Goal: Task Accomplishment & Management: Manage account settings

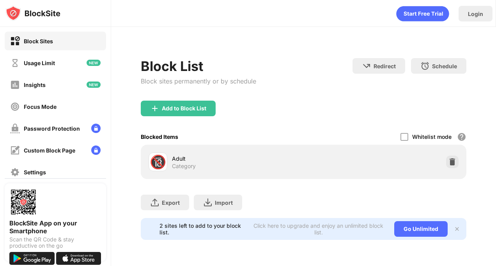
click at [197, 114] on div "Add to Block List" at bounding box center [178, 109] width 75 height 16
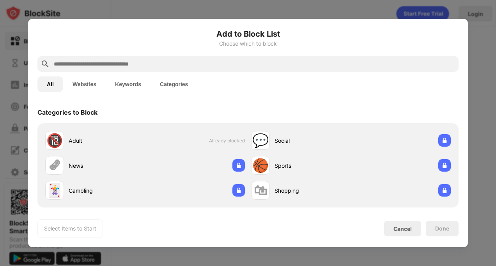
click at [252, 61] on input "text" at bounding box center [254, 63] width 402 height 9
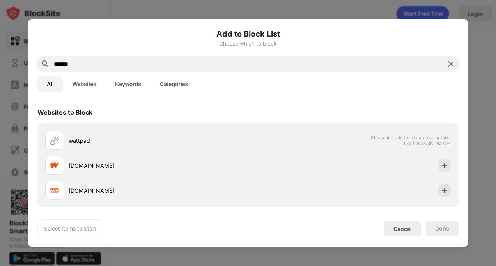
type input "*******"
click at [441, 163] on img at bounding box center [445, 165] width 8 height 8
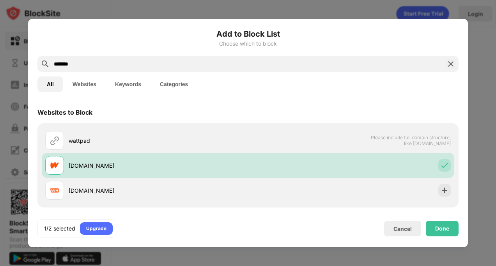
click at [436, 228] on div "Done" at bounding box center [442, 228] width 14 height 6
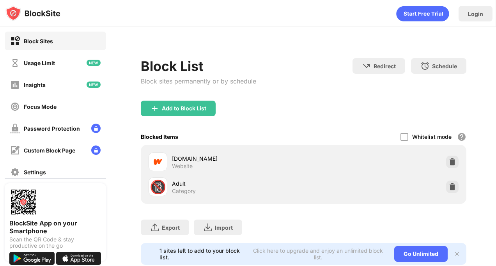
click at [197, 107] on div "Add to Block List" at bounding box center [184, 108] width 44 height 6
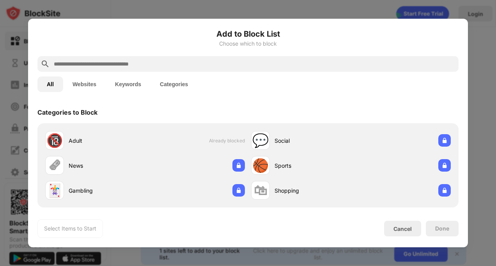
click at [284, 67] on input "text" at bounding box center [254, 63] width 402 height 9
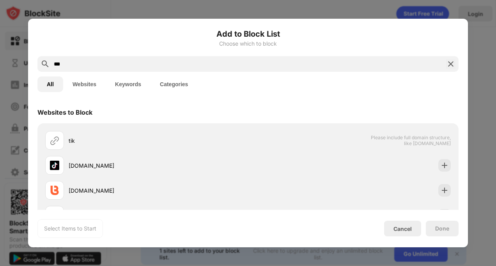
type input "***"
click at [448, 68] on img at bounding box center [450, 63] width 9 height 9
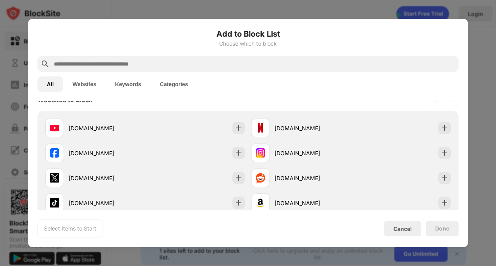
scroll to position [147, 0]
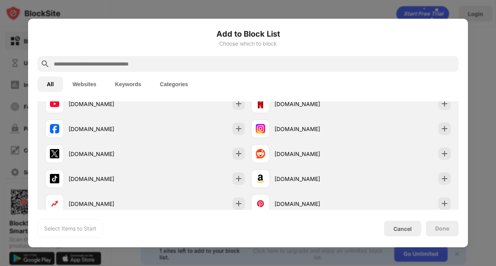
click at [238, 177] on img at bounding box center [239, 179] width 8 height 8
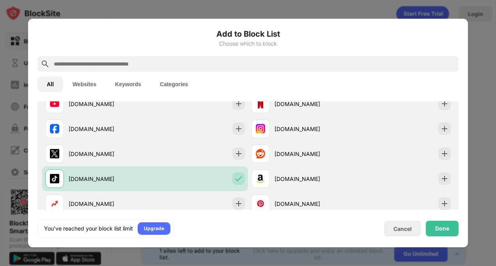
click at [447, 227] on div "Done" at bounding box center [442, 228] width 14 height 6
